Goal: Task Accomplishment & Management: Manage account settings

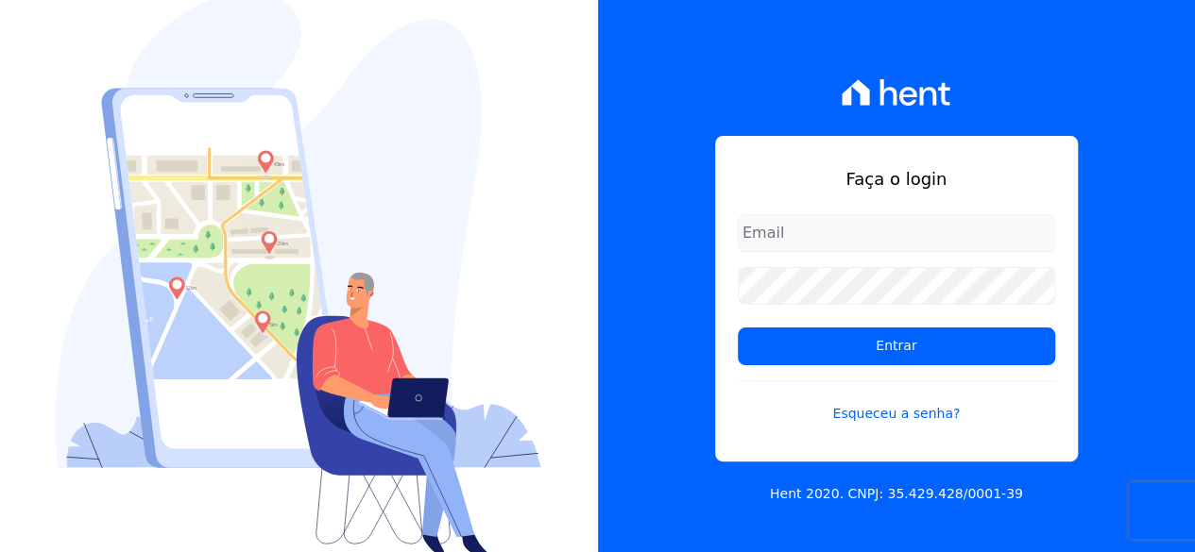
click at [849, 230] on input "email" at bounding box center [896, 233] width 317 height 38
type input "gabriellgms@hotmail.com"
click at [886, 369] on form "gabriellgms@hotmail.com Entrar Esqueceu a senha?" at bounding box center [896, 330] width 317 height 232
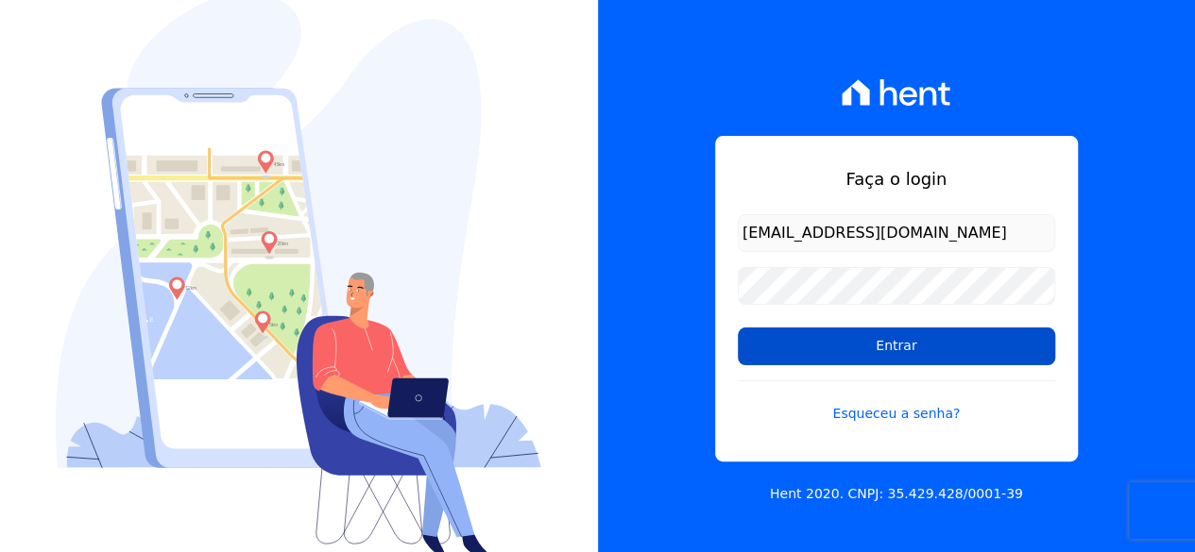
click at [895, 356] on input "Entrar" at bounding box center [896, 347] width 317 height 38
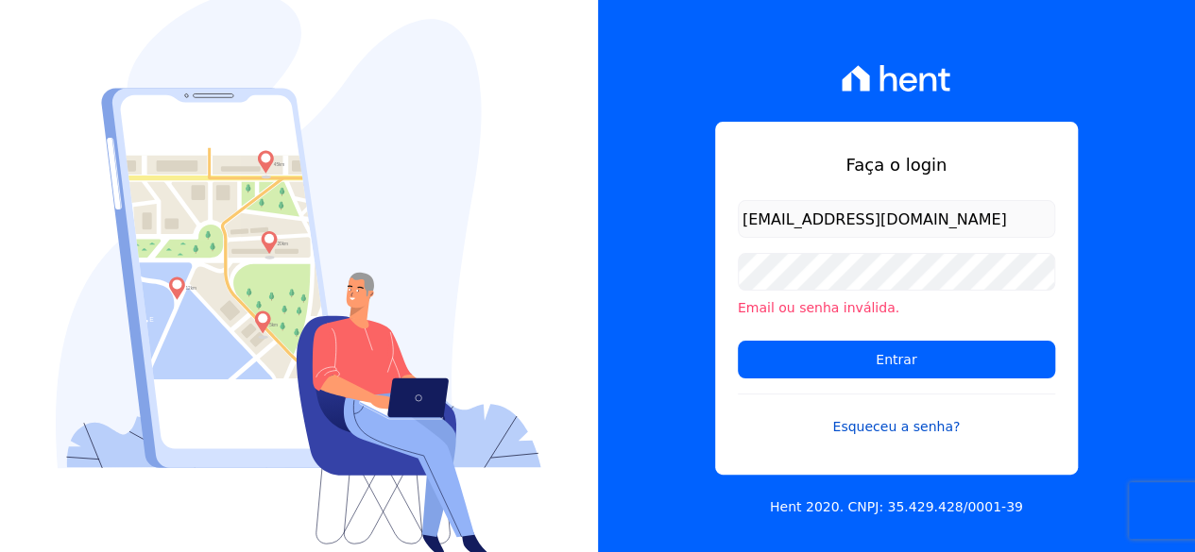
click at [903, 433] on link "Esqueceu a senha?" at bounding box center [896, 415] width 317 height 43
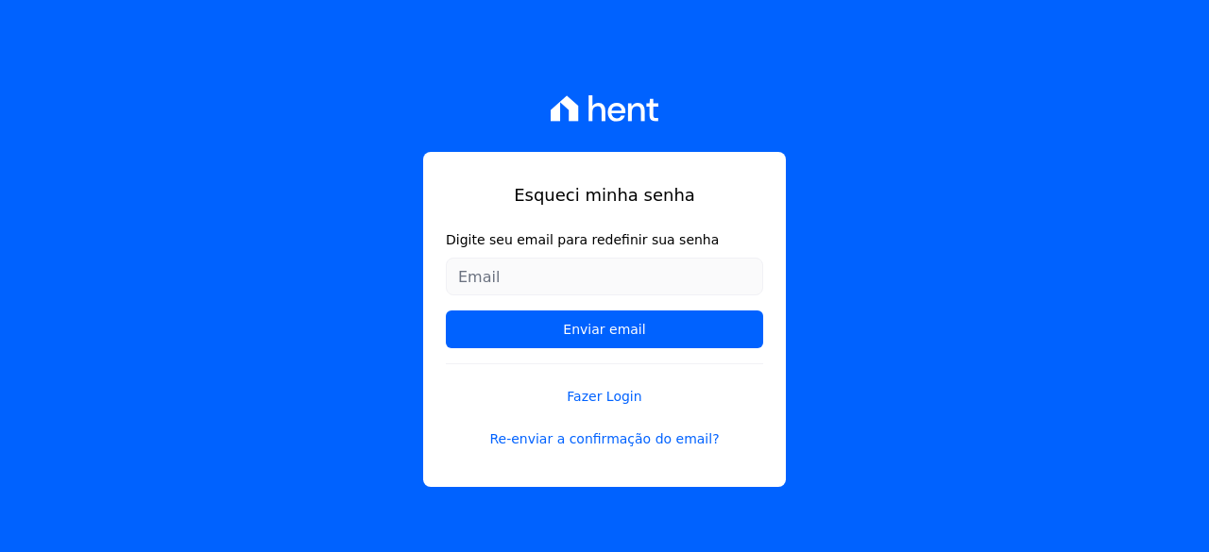
click at [649, 284] on input "Digite seu email para redefinir sua senha" at bounding box center [604, 277] width 317 height 38
type input "[EMAIL_ADDRESS][DOMAIN_NAME]"
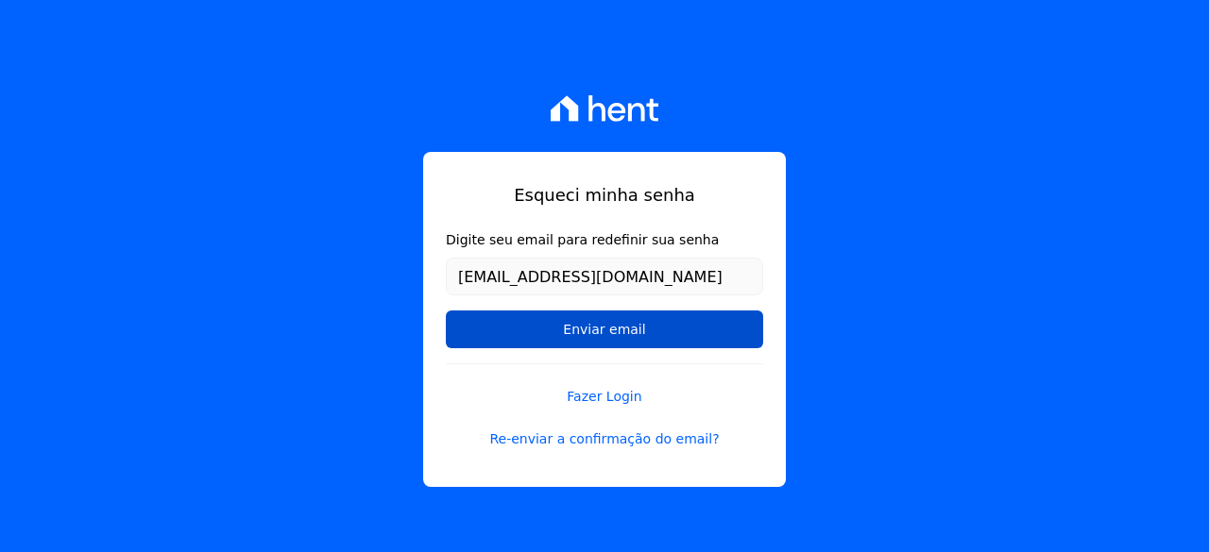
click at [609, 331] on input "Enviar email" at bounding box center [604, 330] width 317 height 38
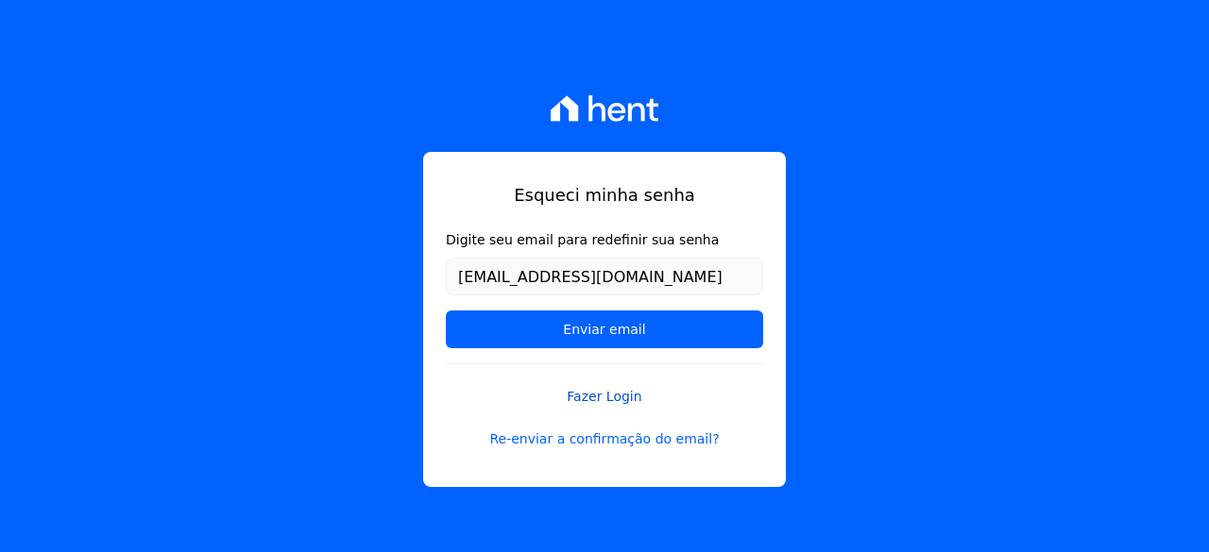
click at [606, 399] on link "Fazer Login" at bounding box center [604, 385] width 317 height 43
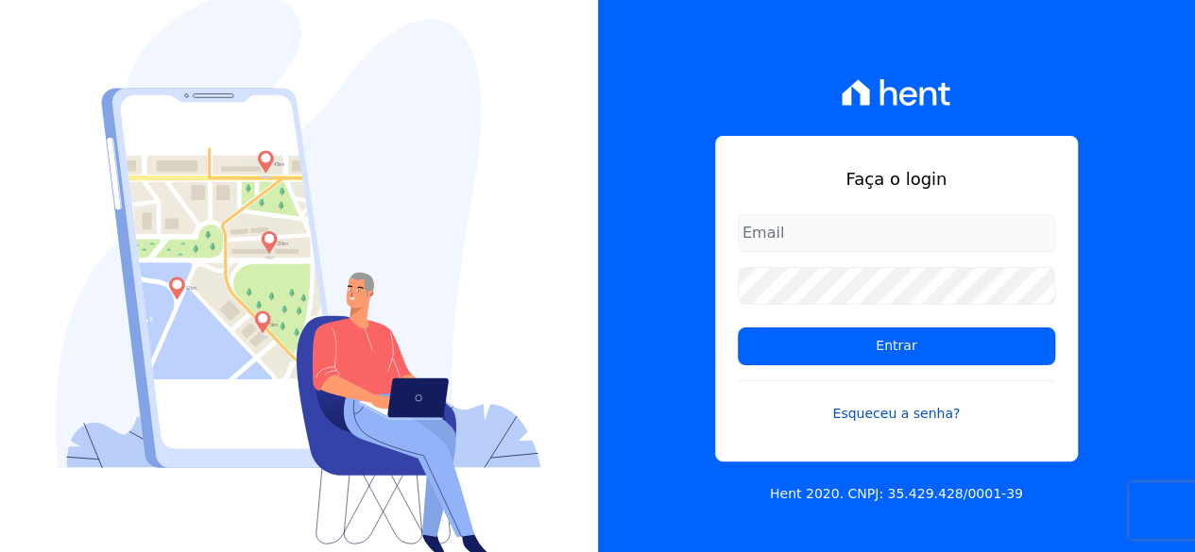
click at [879, 407] on link "Esqueceu a senha?" at bounding box center [896, 402] width 317 height 43
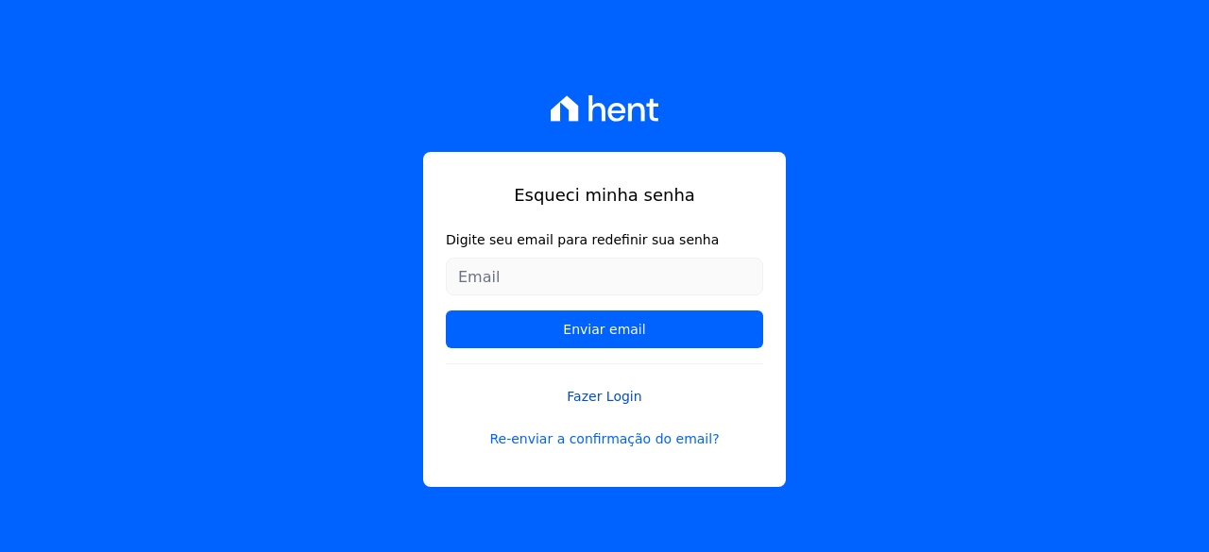
click at [603, 396] on link "Fazer Login" at bounding box center [604, 385] width 317 height 43
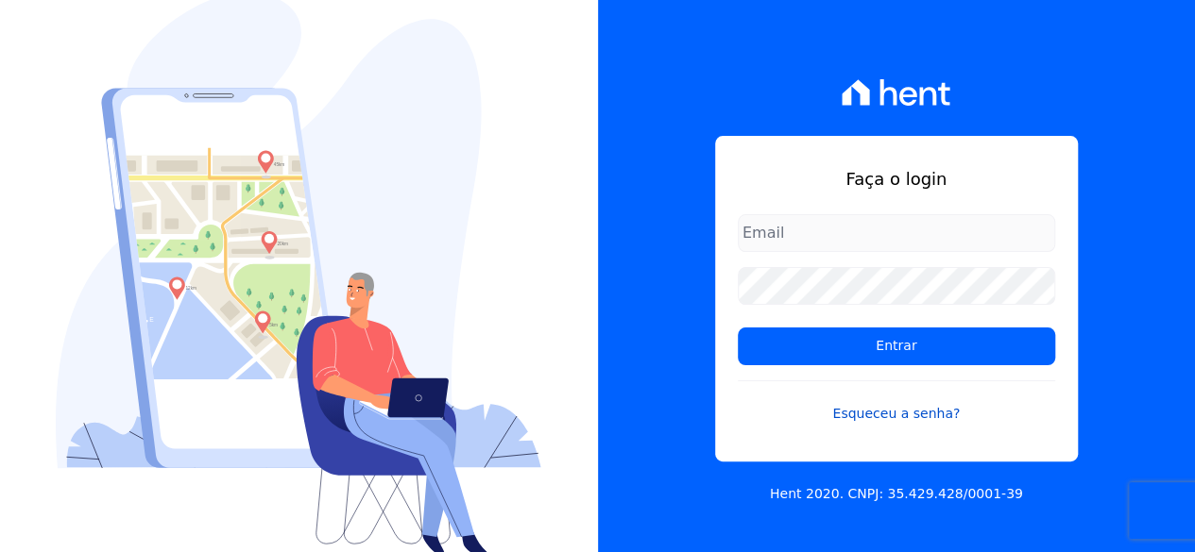
click at [888, 419] on link "Esqueceu a senha?" at bounding box center [896, 402] width 317 height 43
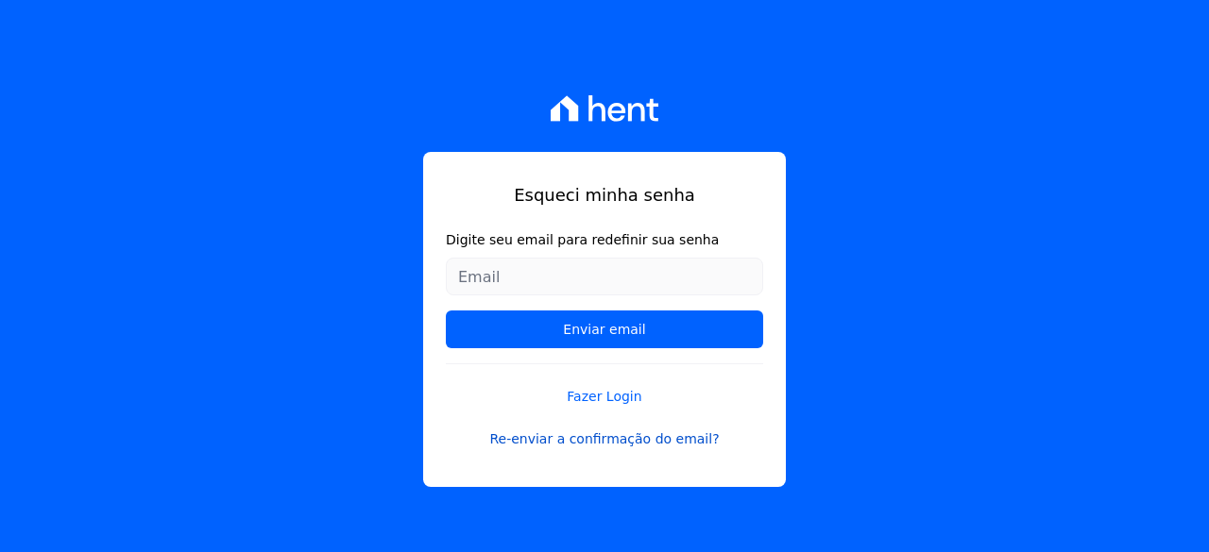
click at [646, 441] on link "Re-enviar a confirmação do email?" at bounding box center [604, 440] width 317 height 20
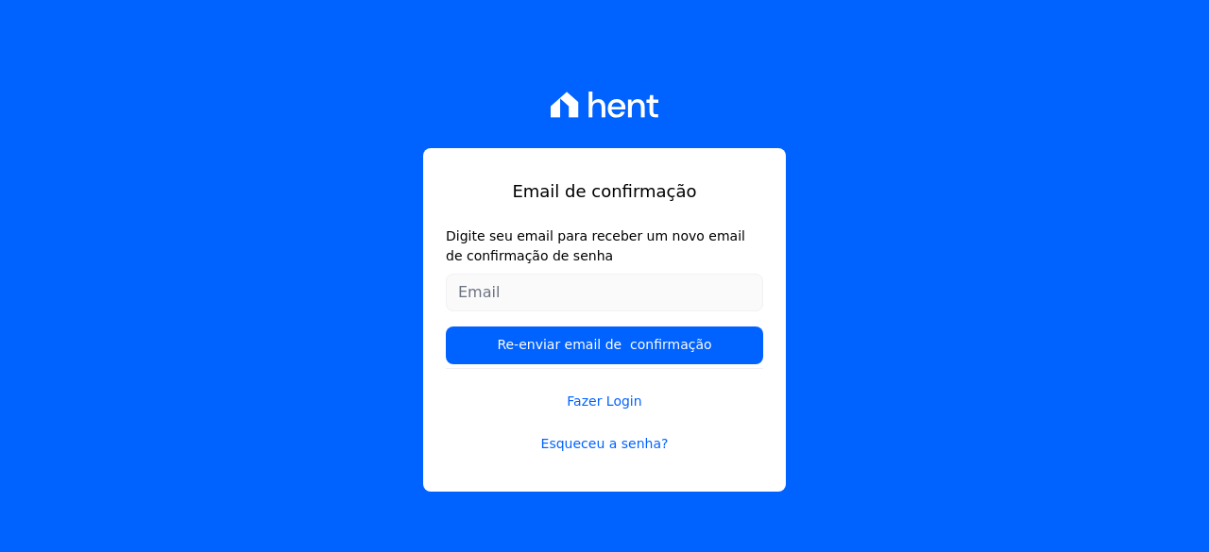
click at [569, 294] on input "Digite seu email para receber um novo email de confirmação de senha" at bounding box center [604, 293] width 317 height 38
type input "[EMAIL_ADDRESS][DOMAIN_NAME]"
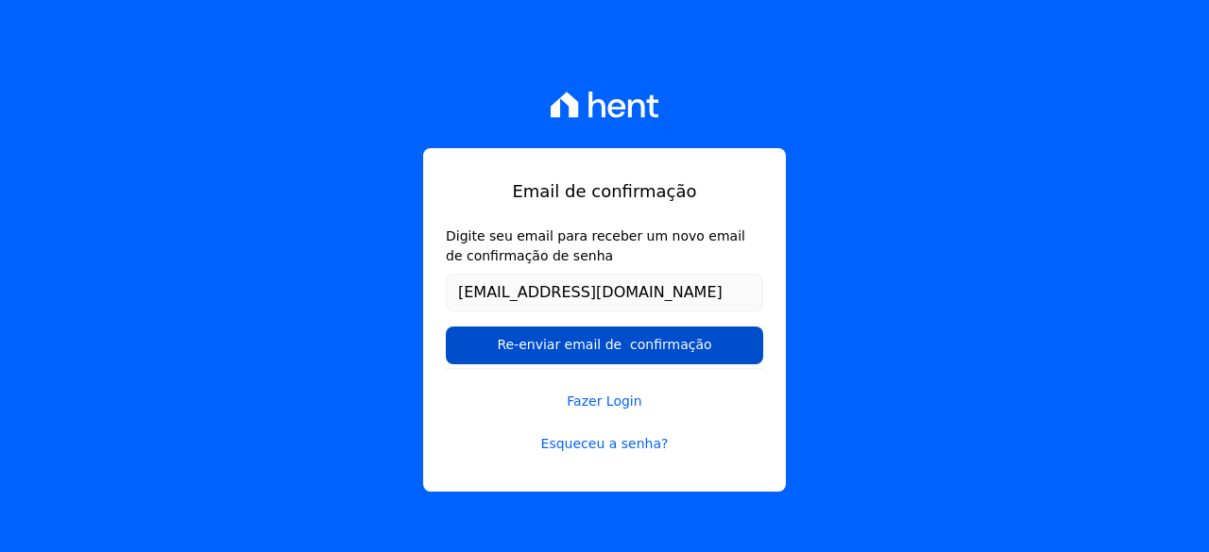
click at [588, 346] on input "Re-enviar email de confirmação" at bounding box center [604, 346] width 317 height 38
click at [601, 352] on input "Re-enviar email de confirmação" at bounding box center [604, 346] width 317 height 38
click at [601, 348] on input "Re-enviar email de confirmação" at bounding box center [604, 346] width 317 height 38
click at [590, 339] on input "Re-enviar email de confirmação" at bounding box center [604, 346] width 317 height 38
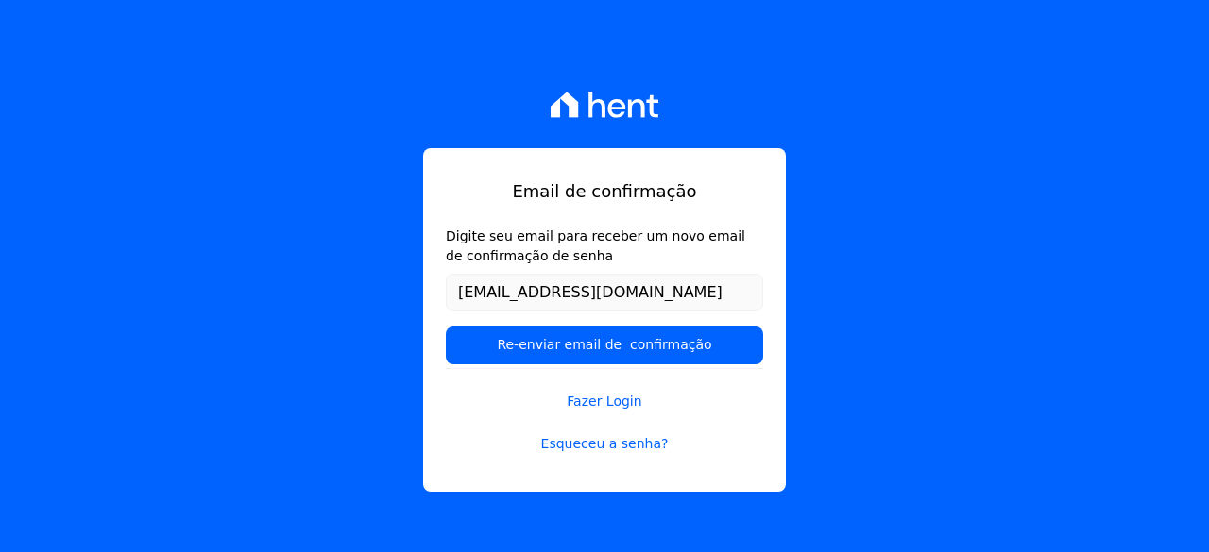
drag, startPoint x: 586, startPoint y: 338, endPoint x: 586, endPoint y: 313, distance: 25.5
click at [584, 355] on input "Re-enviar email de confirmação" at bounding box center [604, 346] width 317 height 38
